Goal: Task Accomplishment & Management: Manage account settings

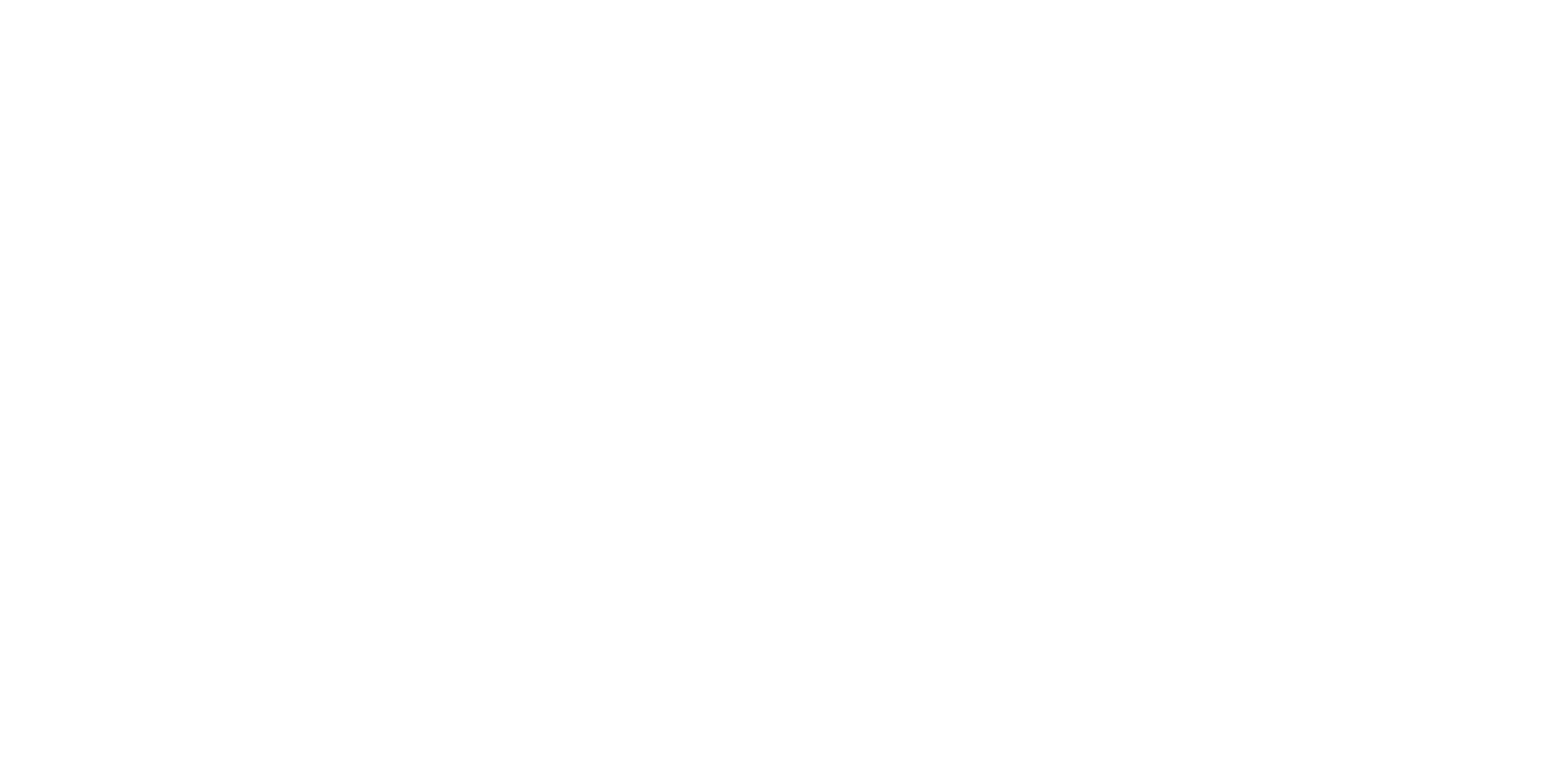
type input "**********"
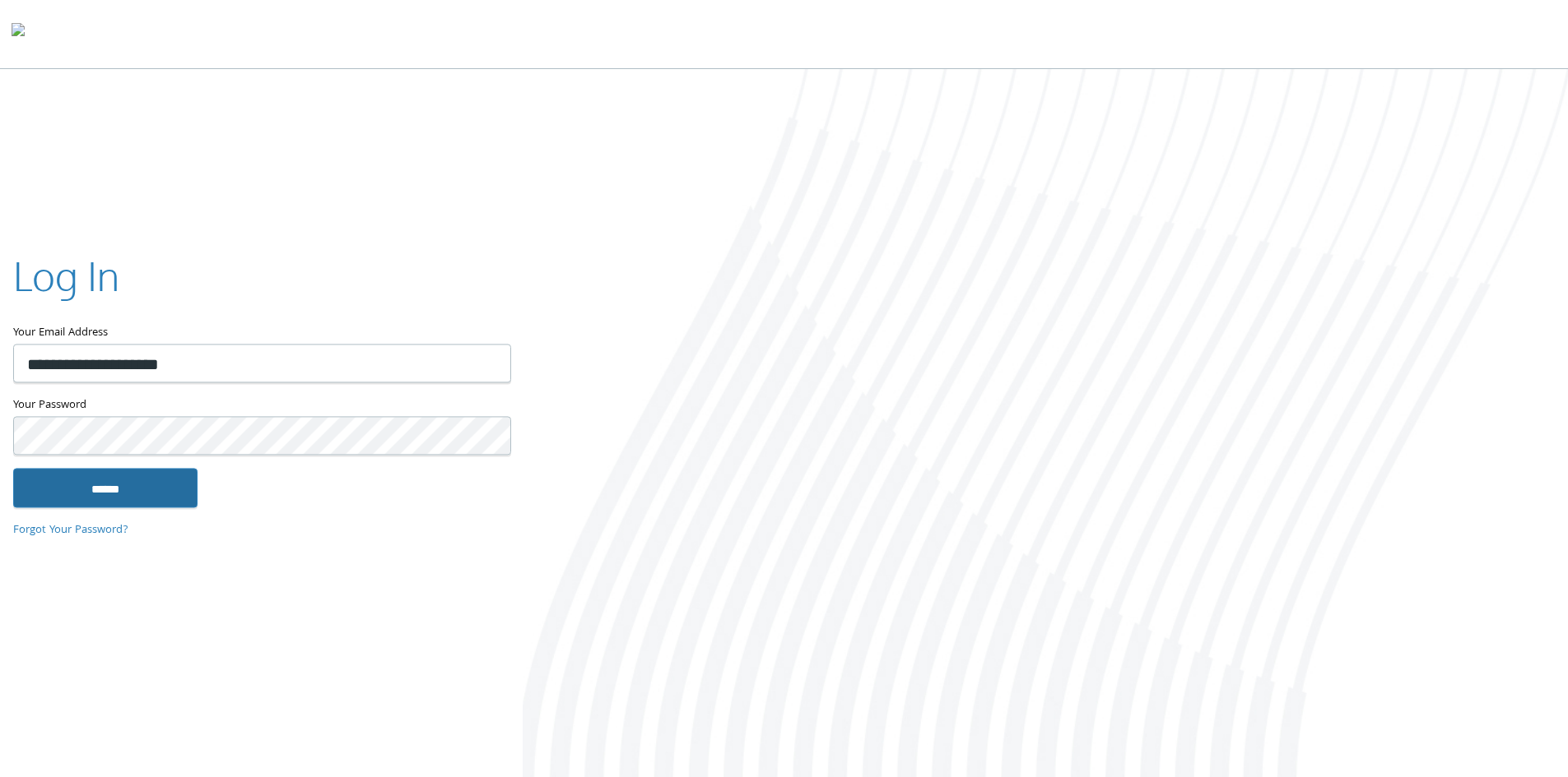
click at [145, 493] on input "******" at bounding box center [105, 488] width 184 height 39
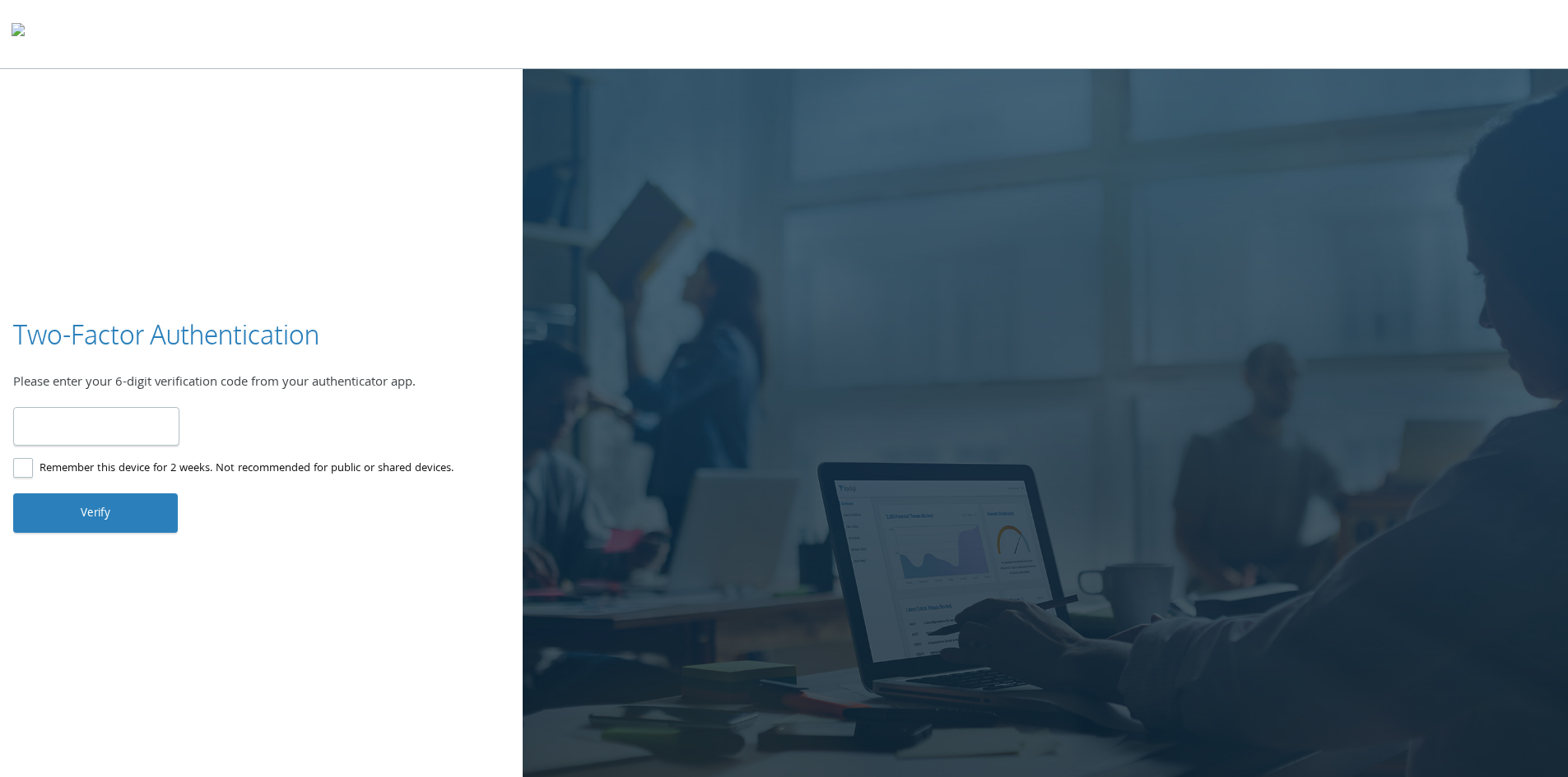
scroll to position [56, 0]
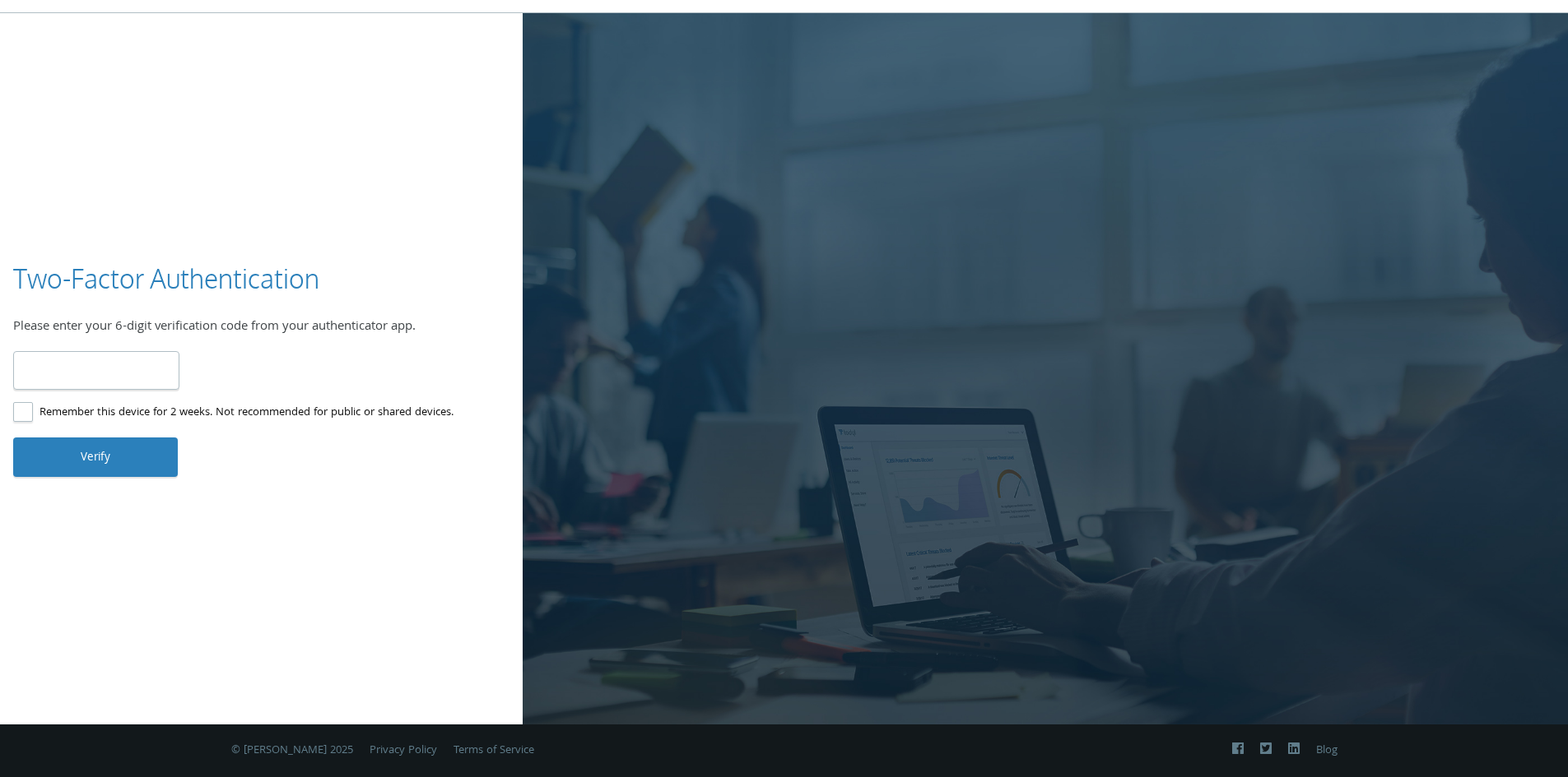
type input "******"
